Goal: Navigation & Orientation: Understand site structure

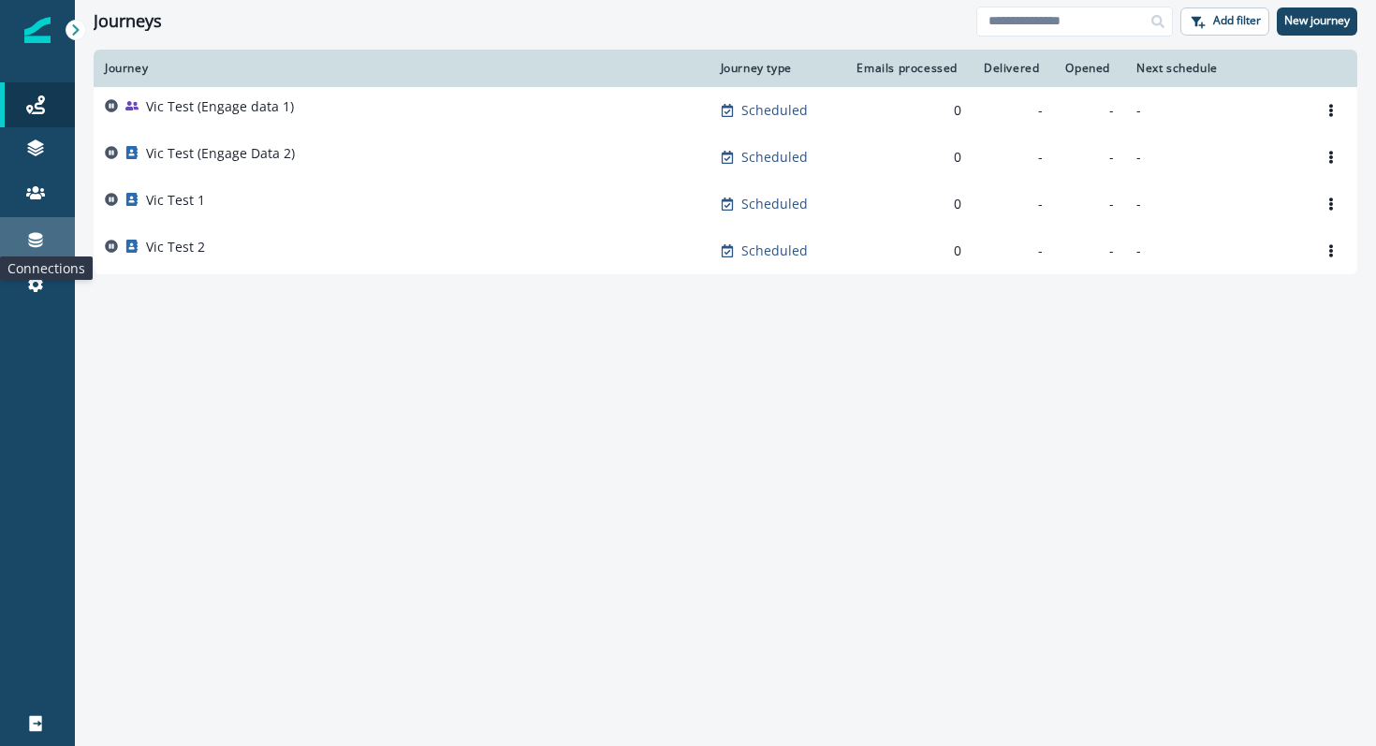
click at [36, 248] on icon at bounding box center [35, 239] width 19 height 19
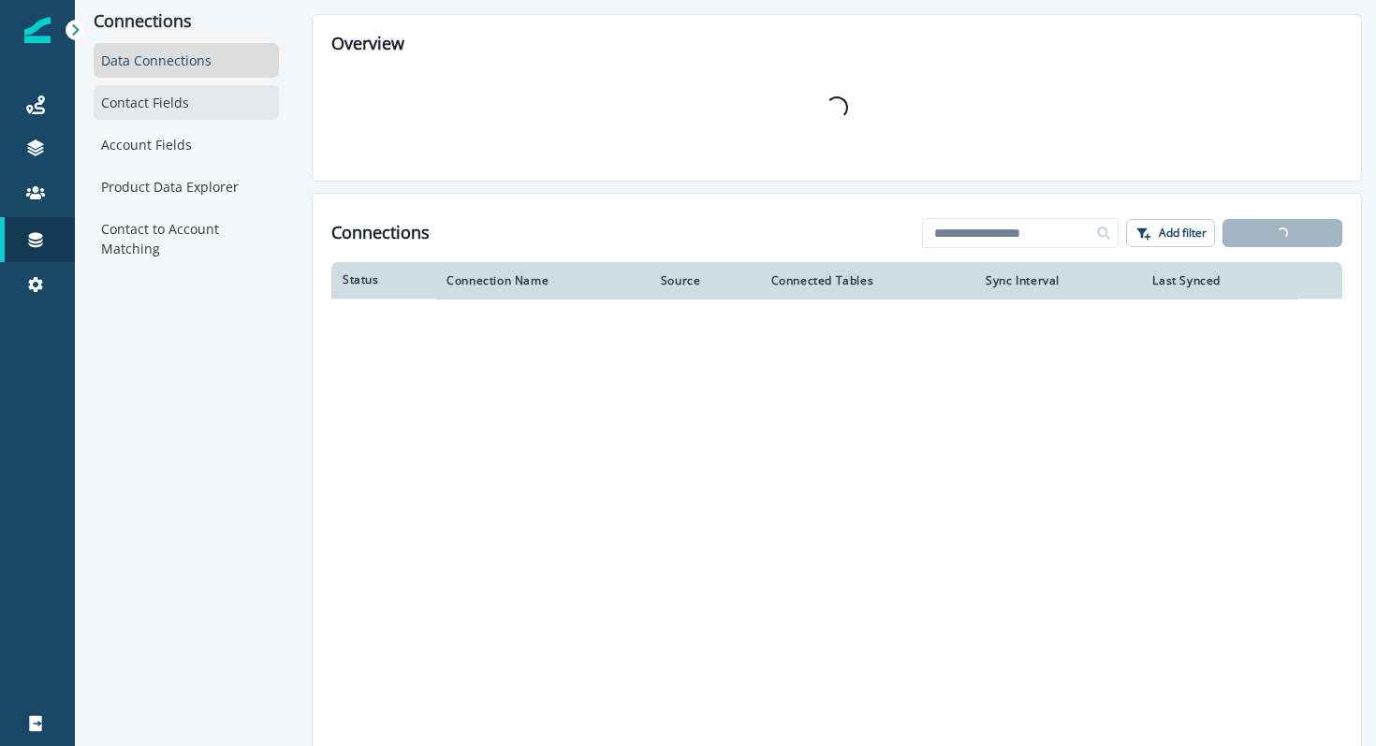
click at [171, 110] on div "Contact Fields" at bounding box center [186, 102] width 185 height 35
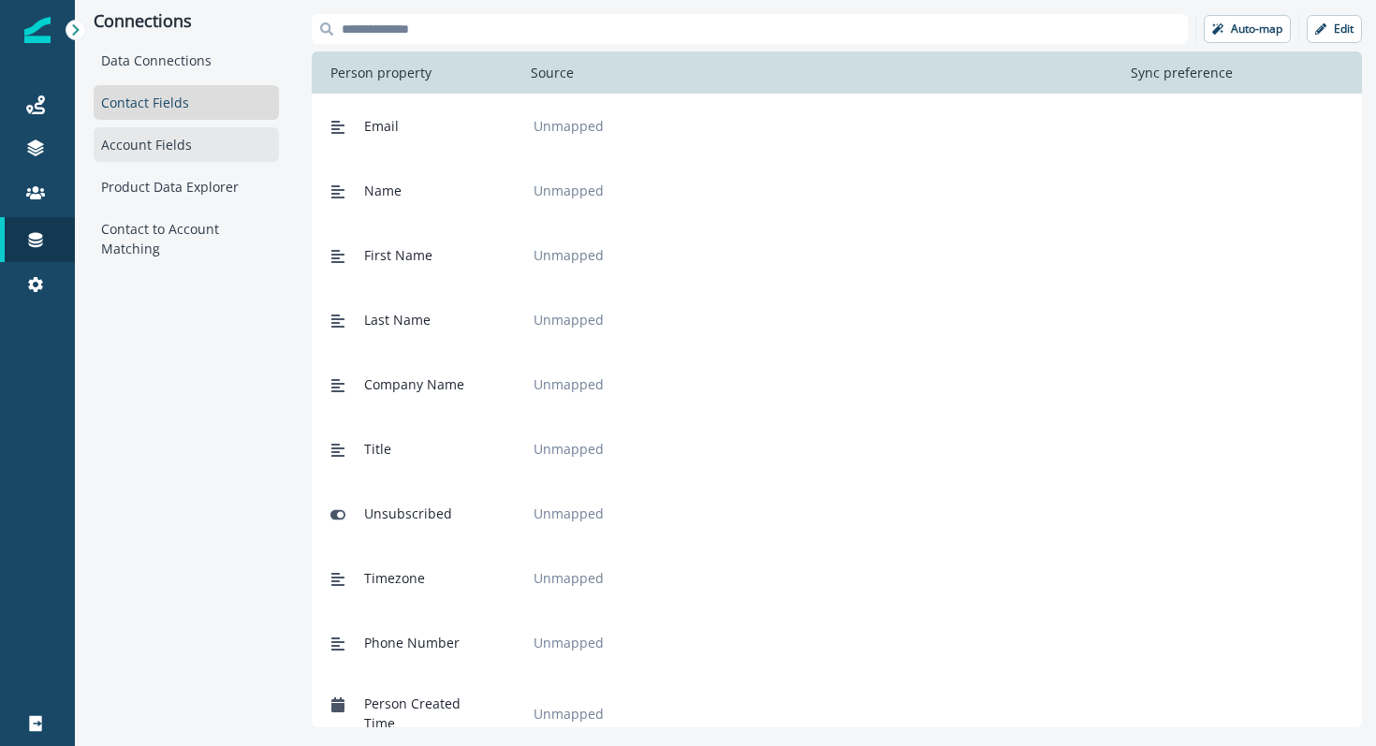
click at [143, 140] on div "Account Fields" at bounding box center [186, 144] width 185 height 35
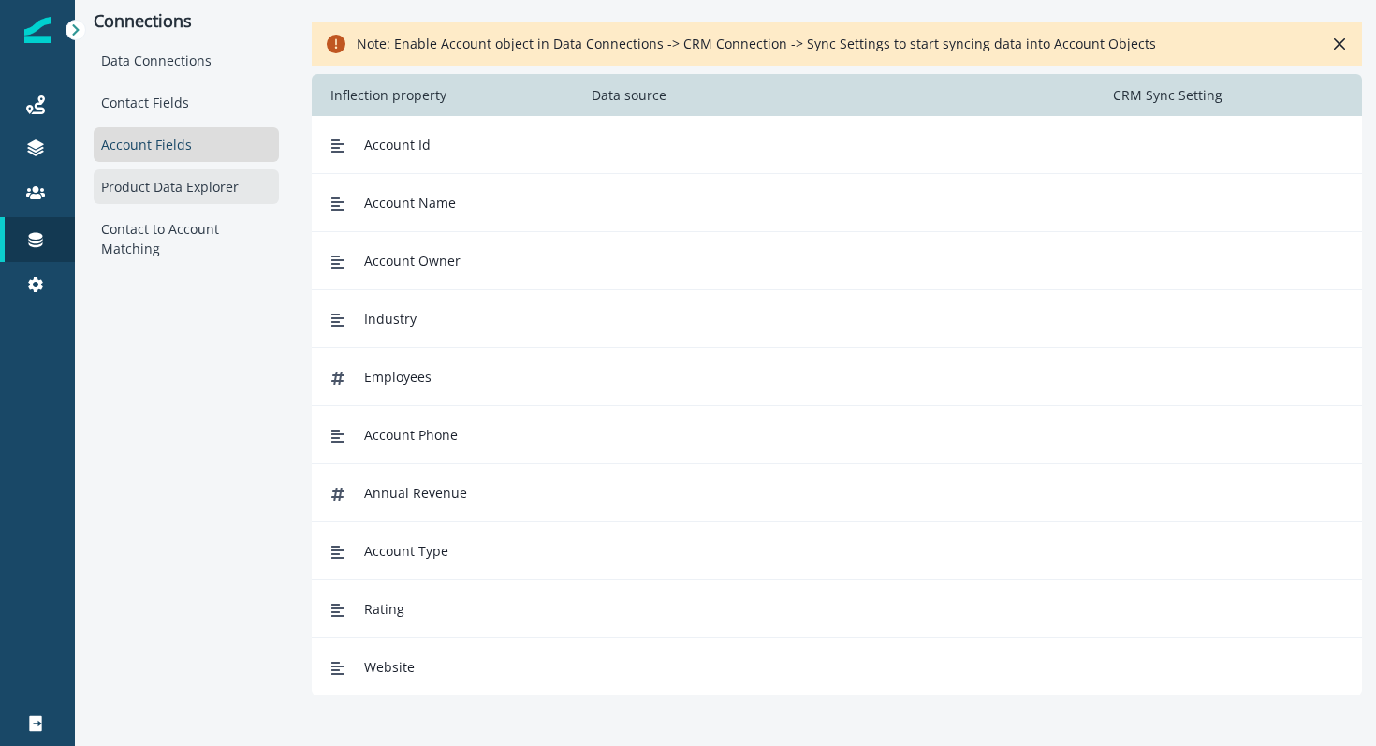
click at [113, 193] on div "Product Data Explorer" at bounding box center [186, 186] width 185 height 35
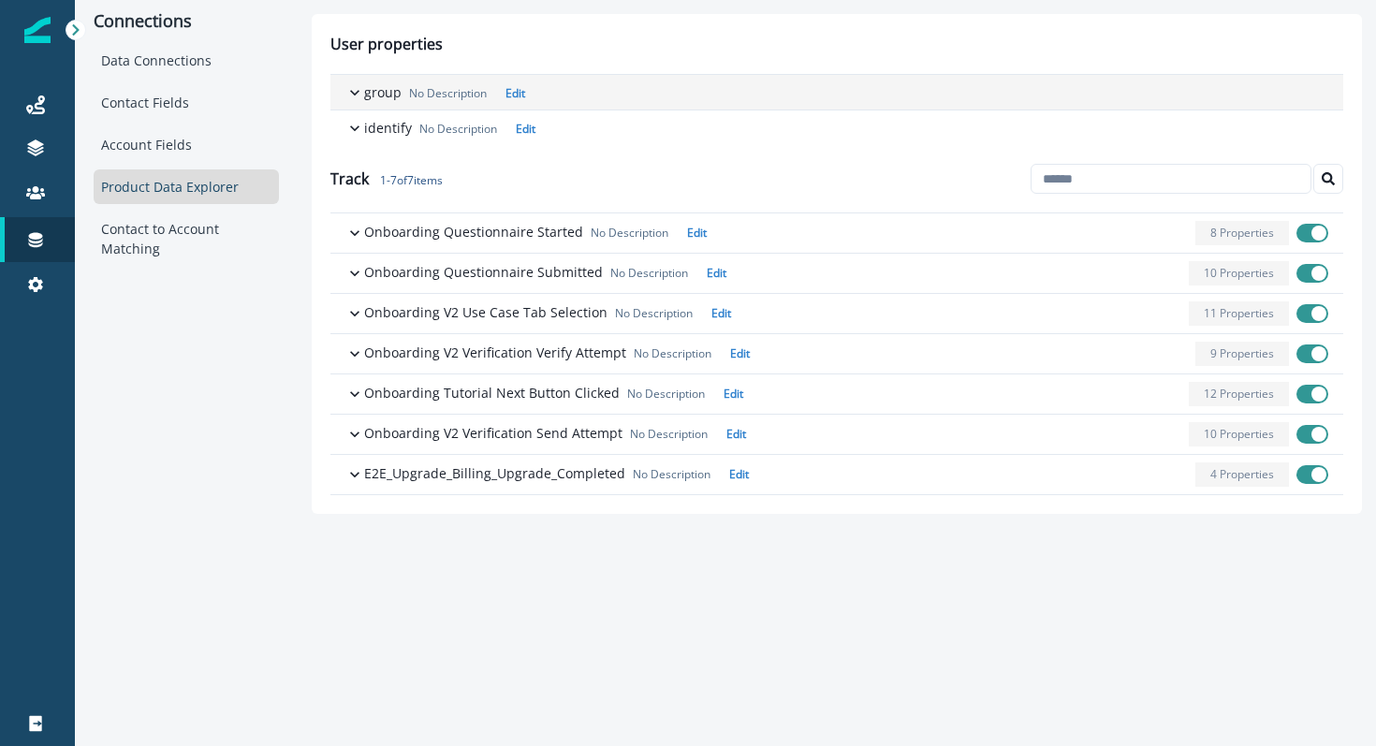
click at [357, 93] on icon "button" at bounding box center [355, 92] width 19 height 19
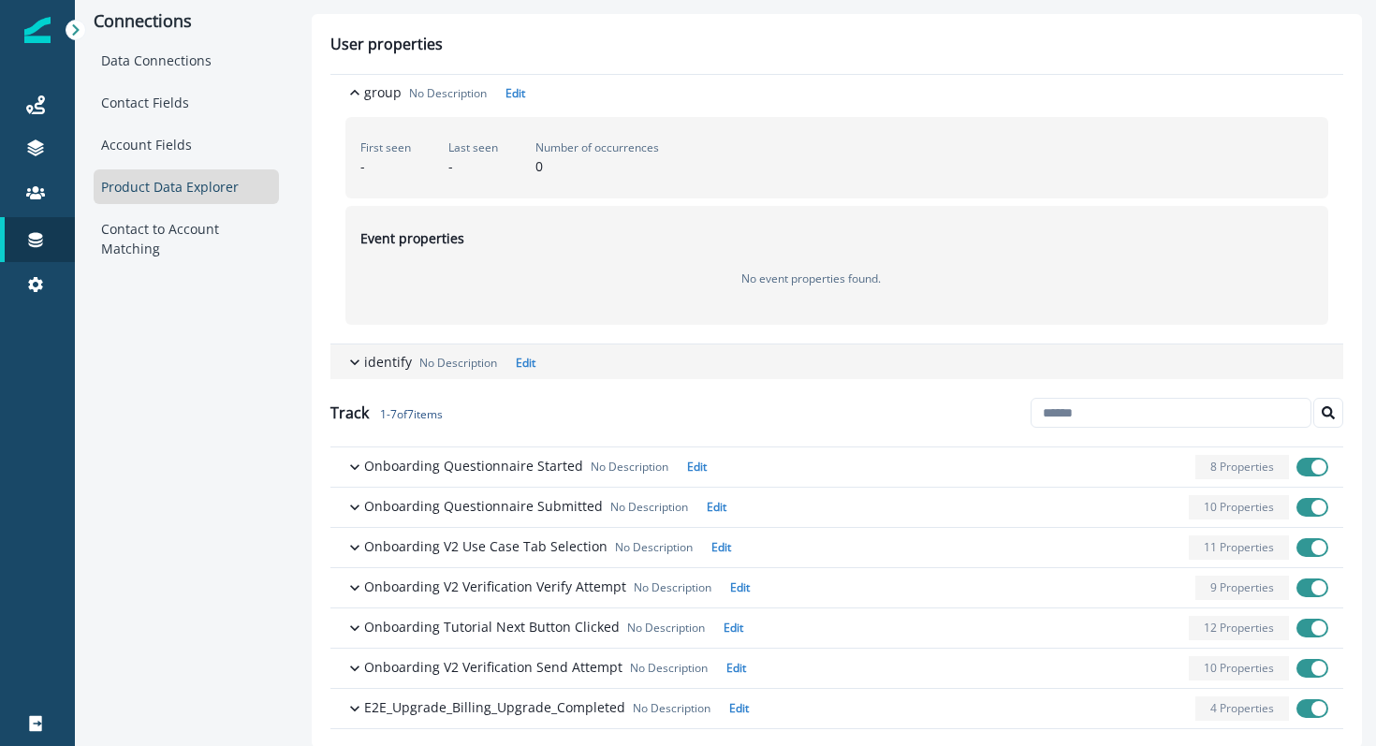
click at [351, 353] on icon "button" at bounding box center [355, 362] width 19 height 19
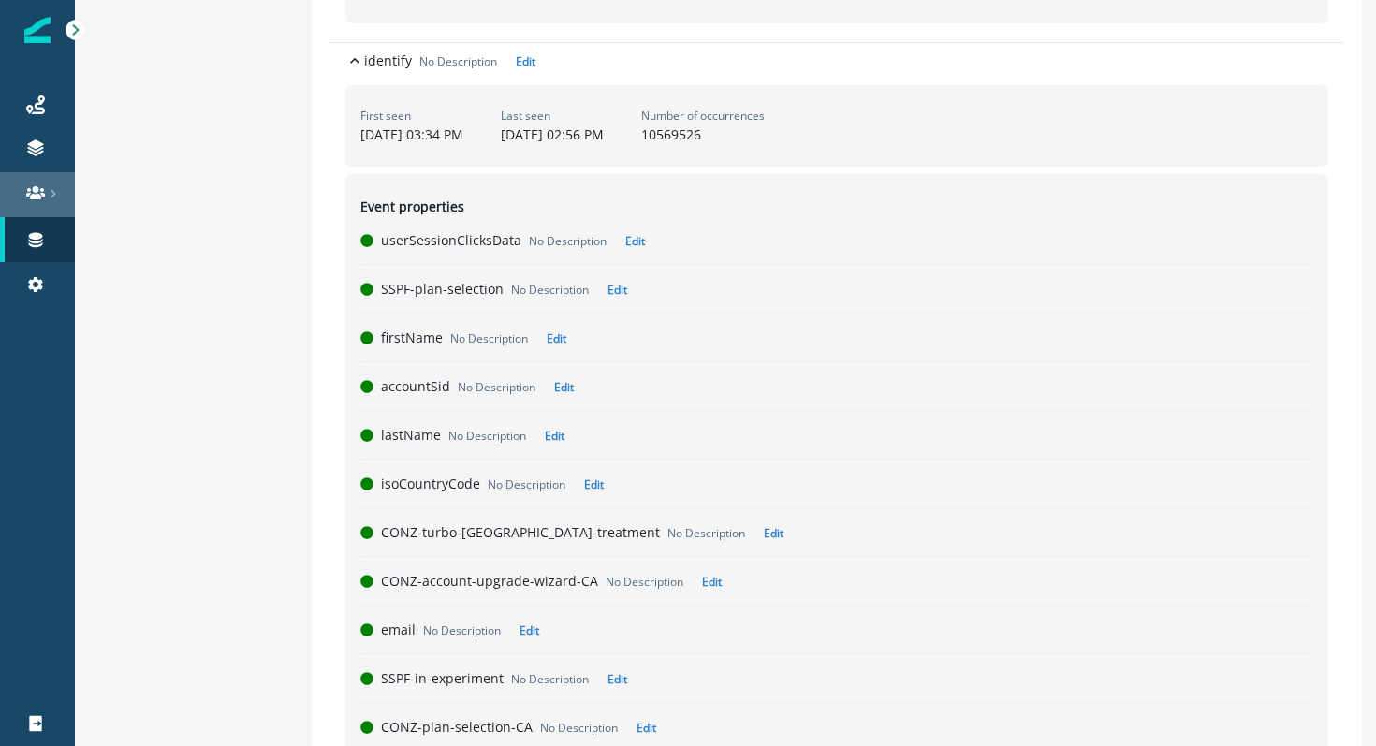
scroll to position [273, 0]
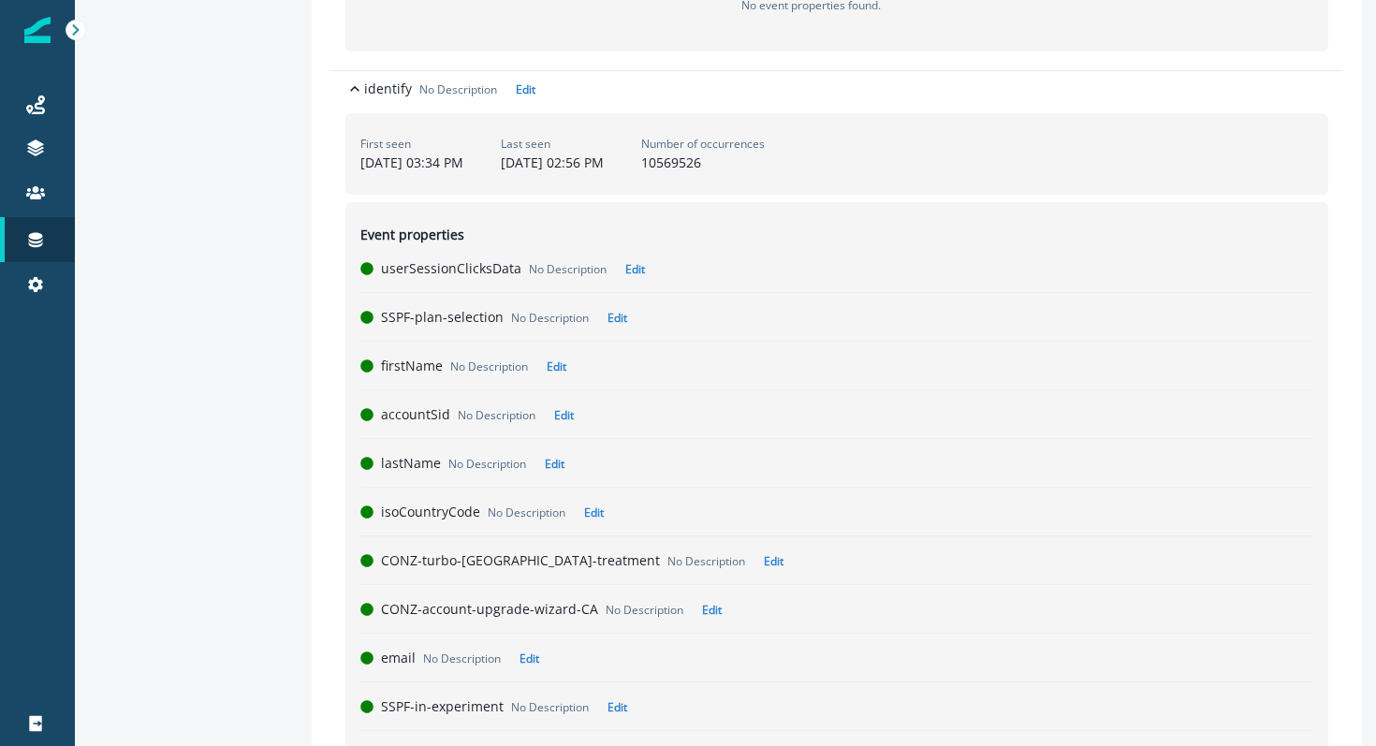
click at [80, 30] on icon at bounding box center [75, 29] width 13 height 13
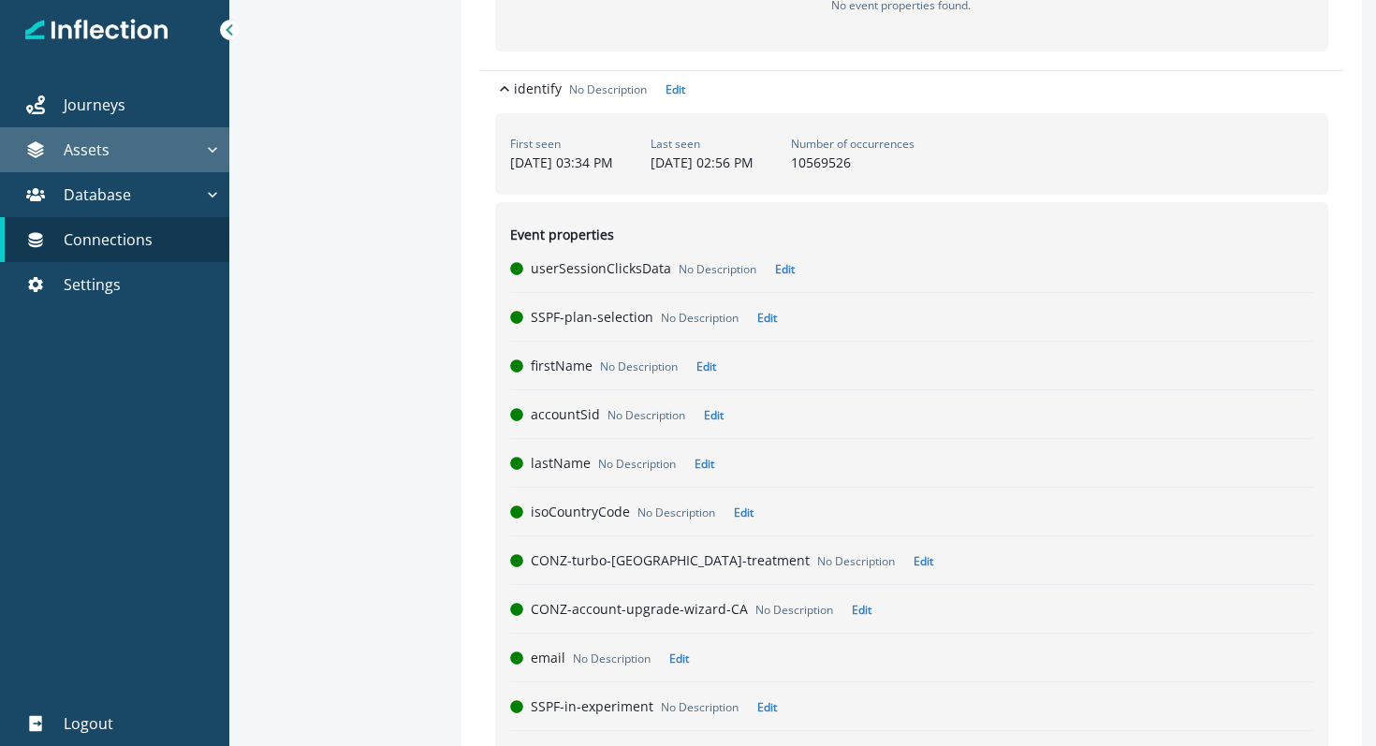
click at [106, 140] on p "Assets" at bounding box center [87, 150] width 46 height 22
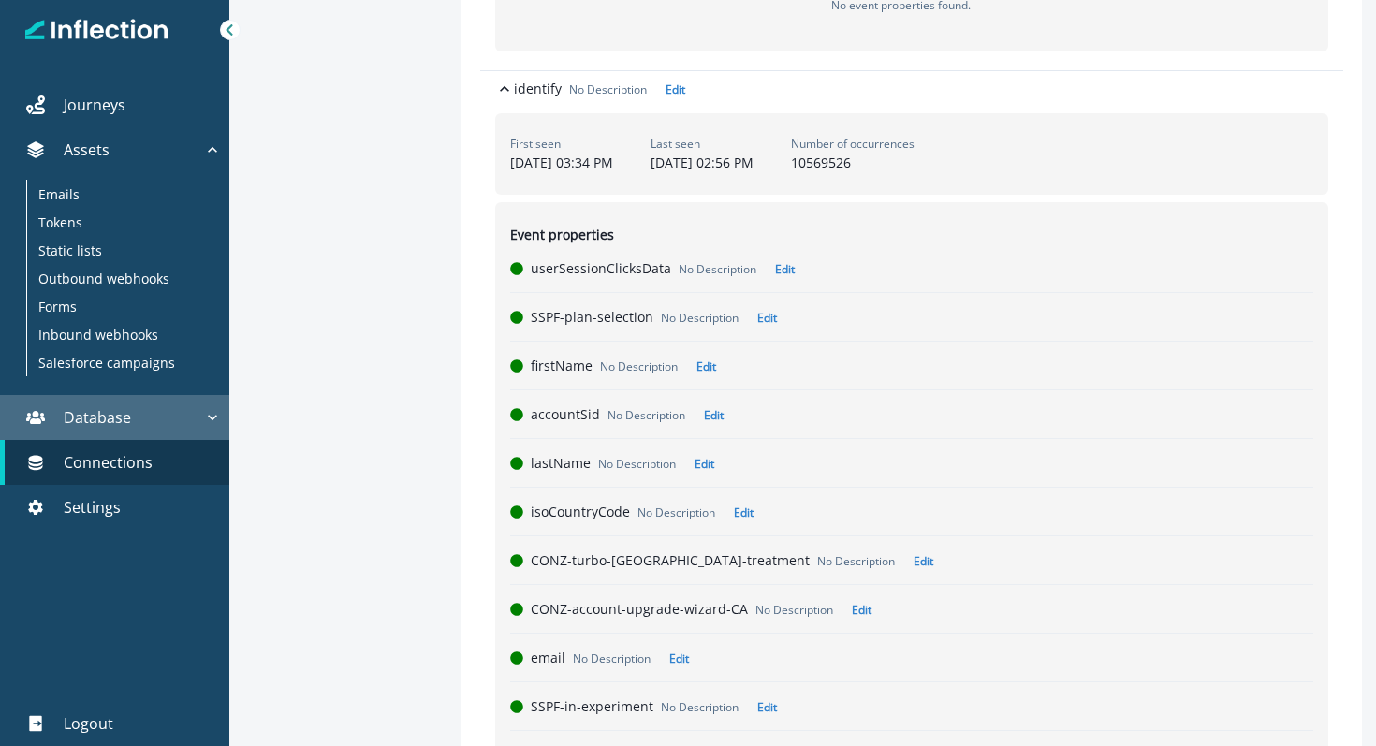
click at [110, 400] on button "Database" at bounding box center [114, 417] width 229 height 45
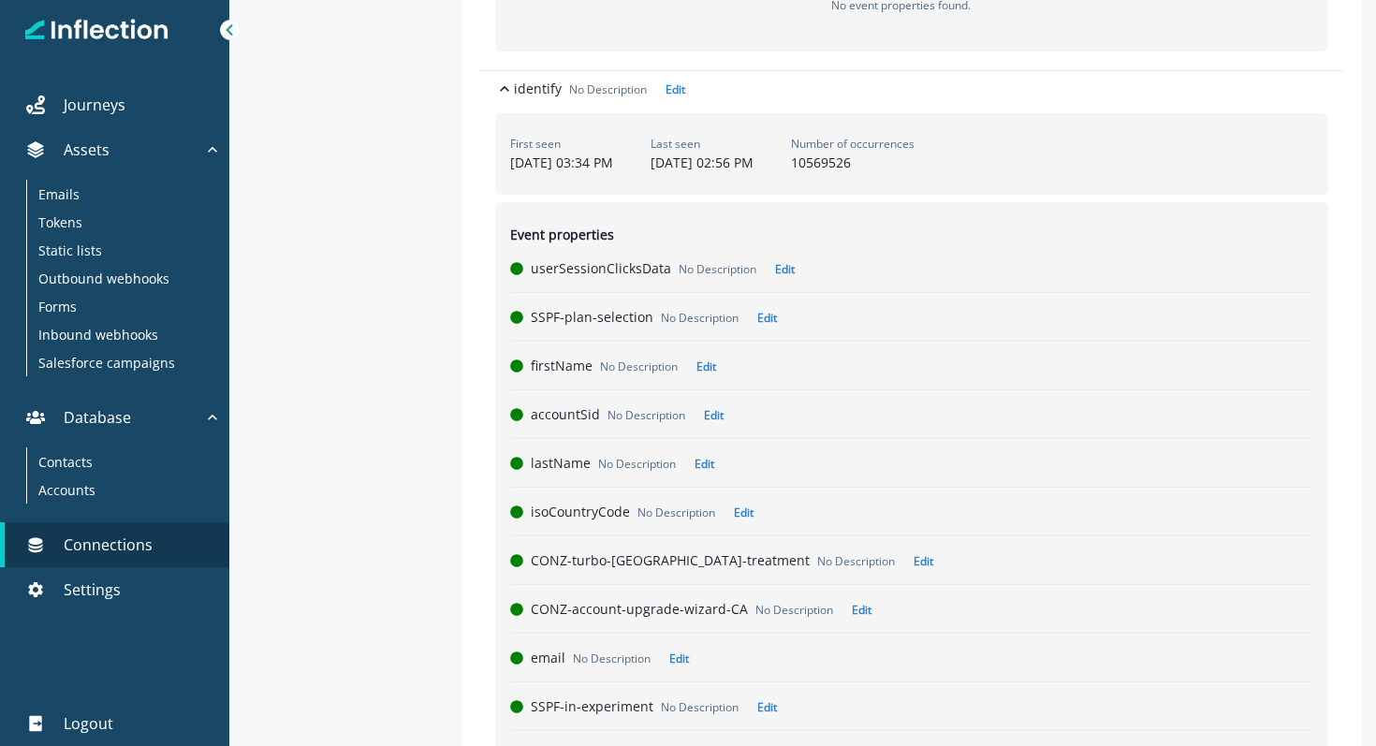
scroll to position [0, 0]
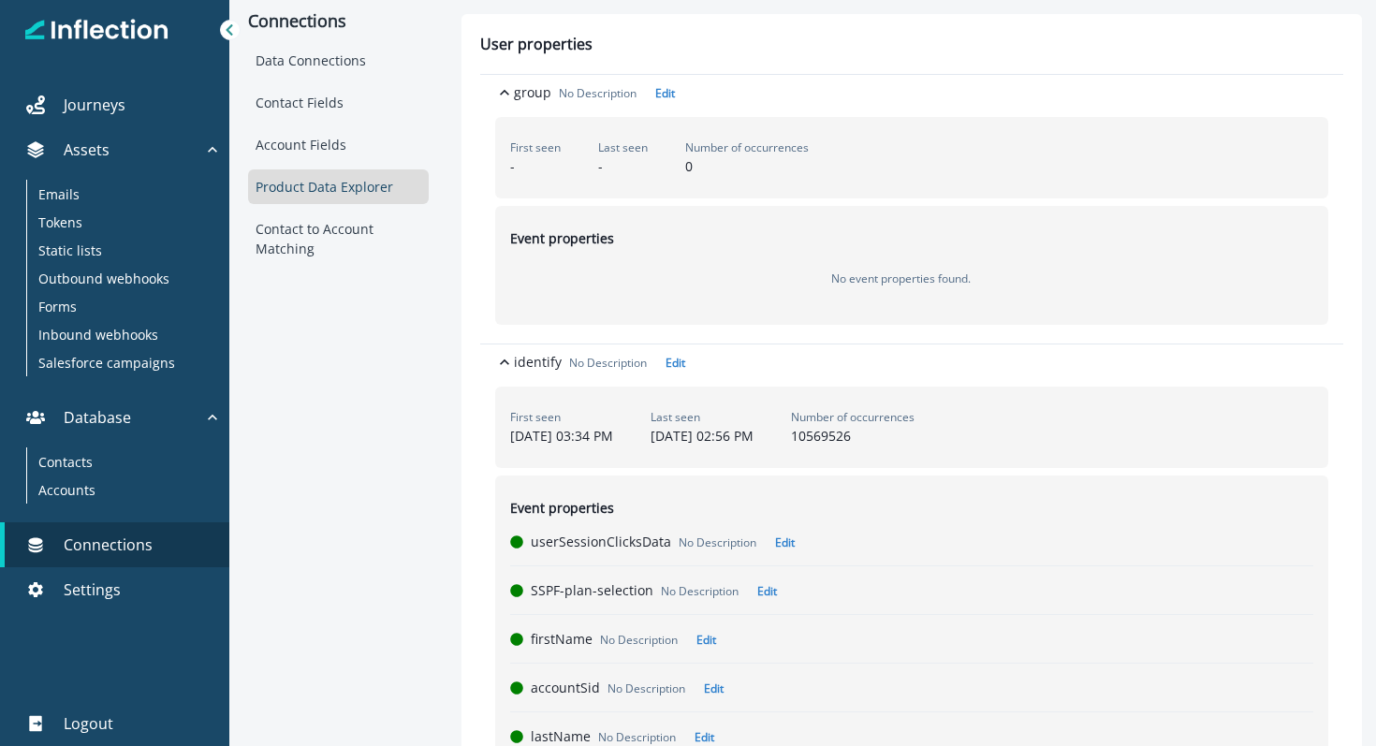
click at [227, 30] on icon at bounding box center [229, 29] width 7 height 11
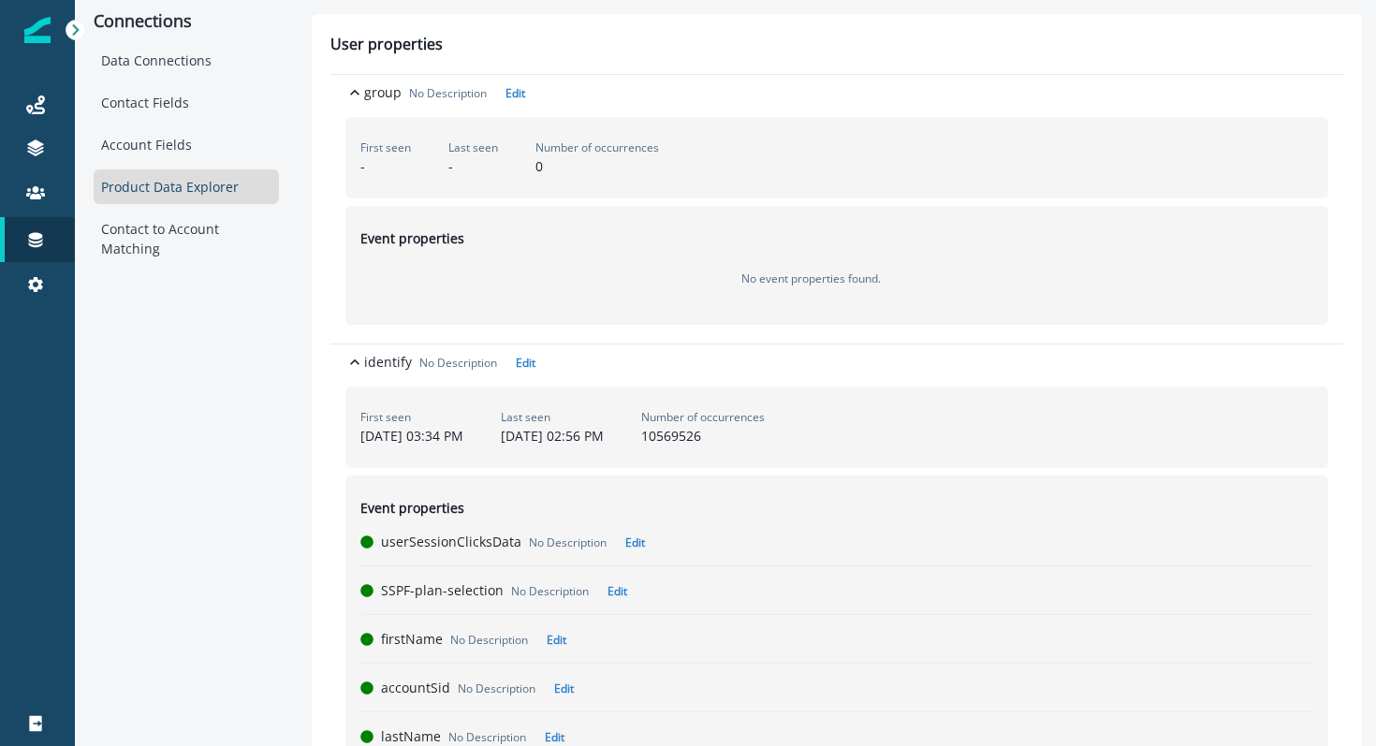
click at [75, 32] on icon at bounding box center [75, 29] width 7 height 11
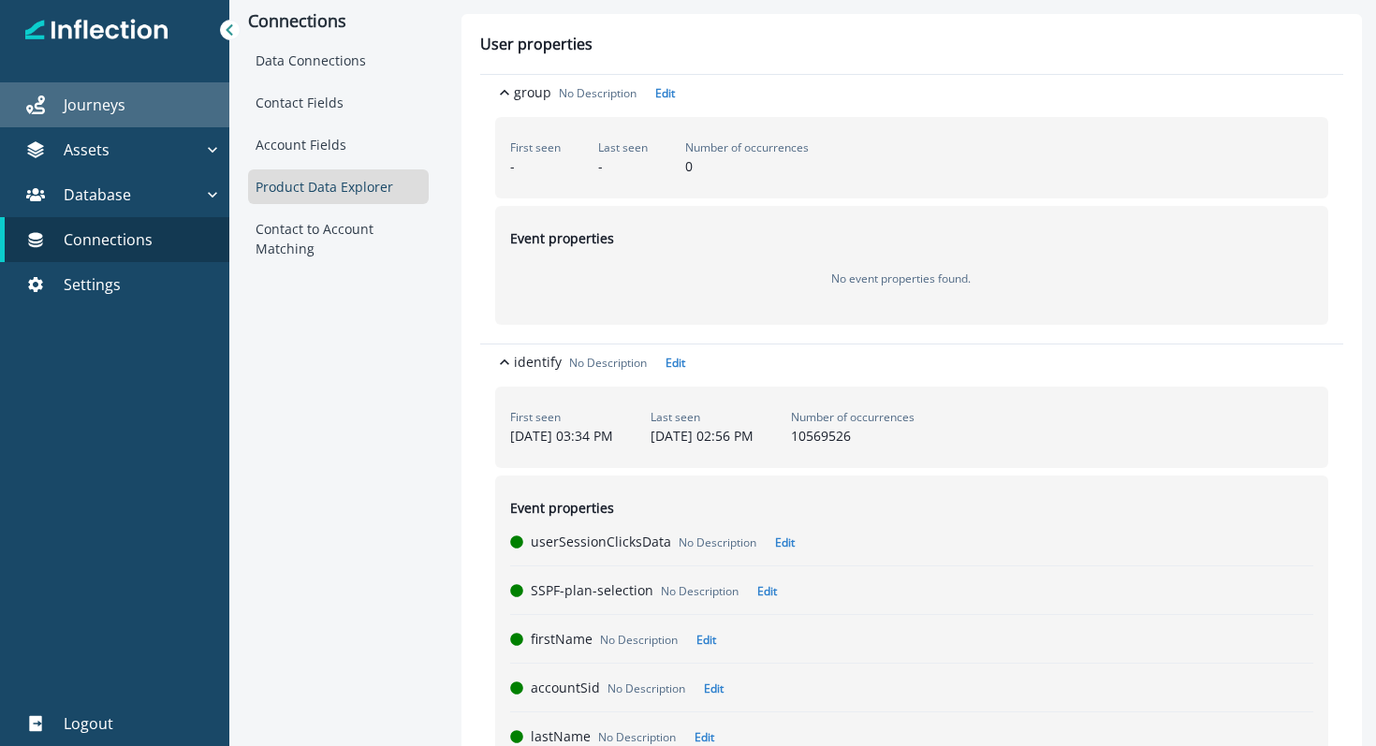
click at [66, 103] on p "Journeys" at bounding box center [95, 105] width 62 height 22
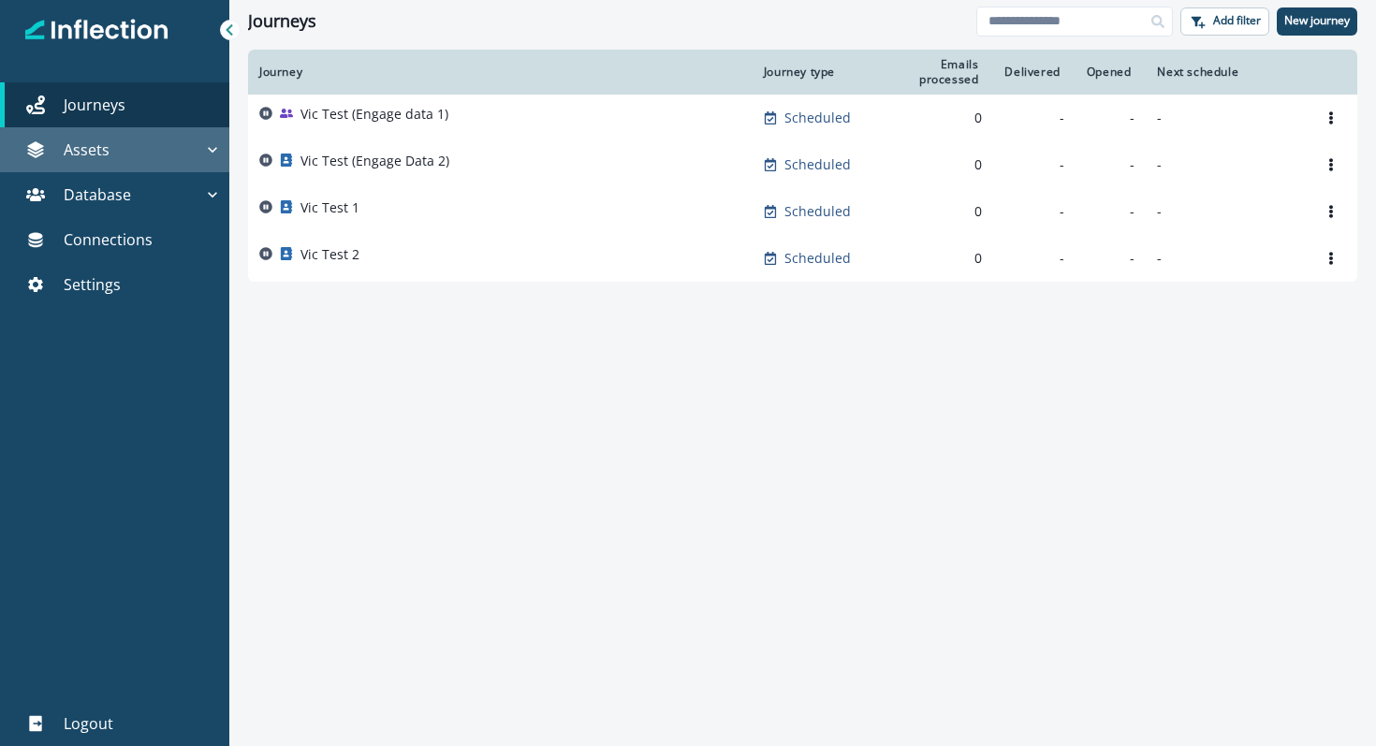
click at [66, 150] on p "Assets" at bounding box center [87, 150] width 46 height 22
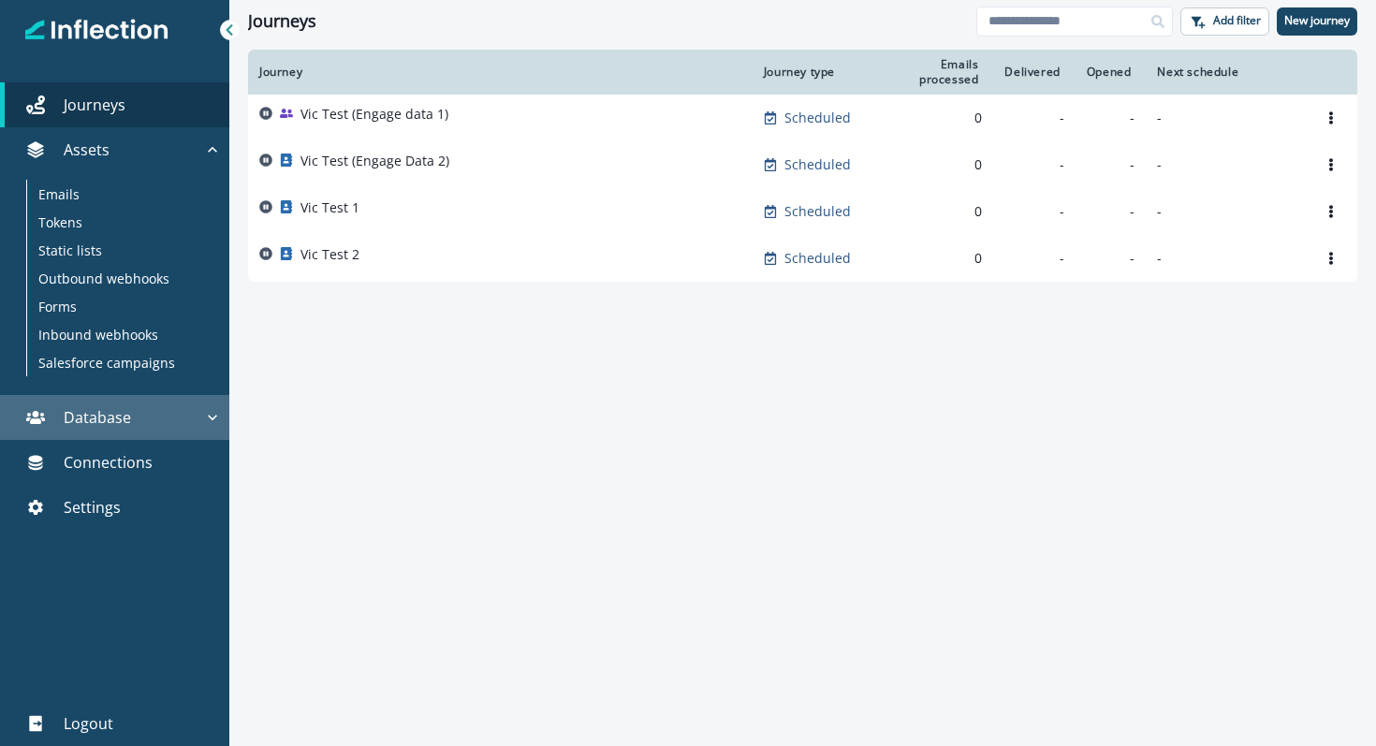
click at [172, 427] on div "Database" at bounding box center [105, 417] width 196 height 22
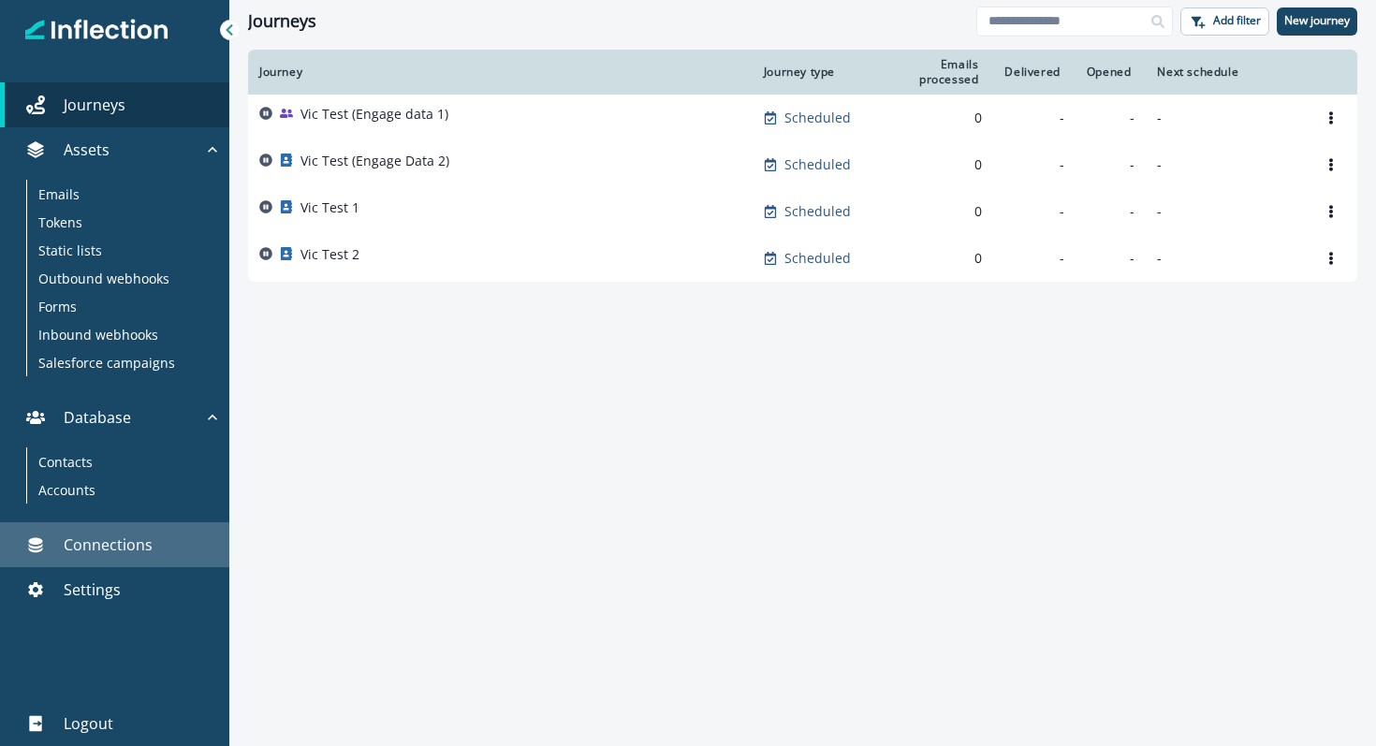
click at [119, 552] on p "Connections" at bounding box center [108, 545] width 89 height 22
